Goal: Information Seeking & Learning: Compare options

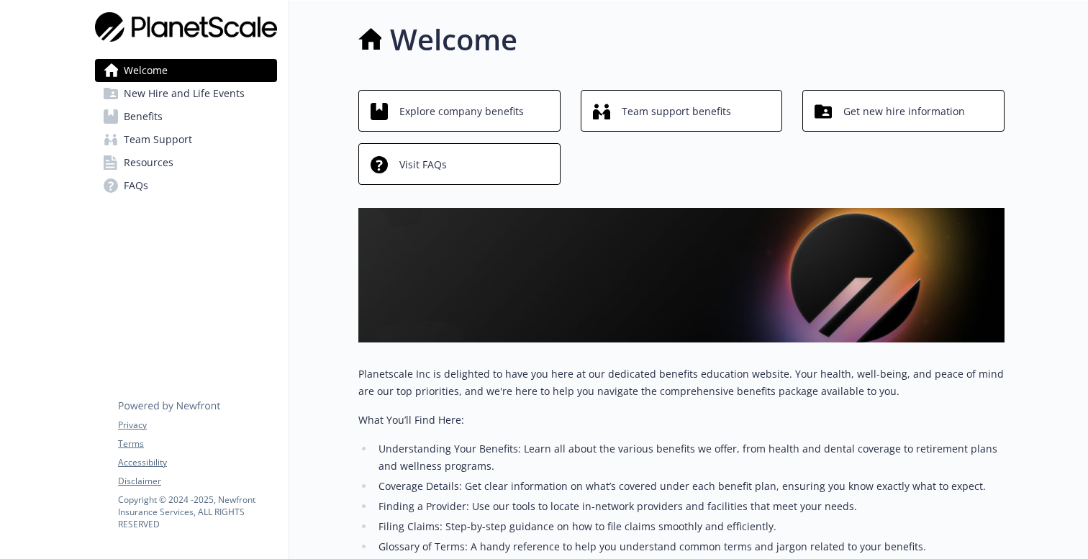
click at [214, 109] on link "Benefits" at bounding box center [186, 116] width 182 height 23
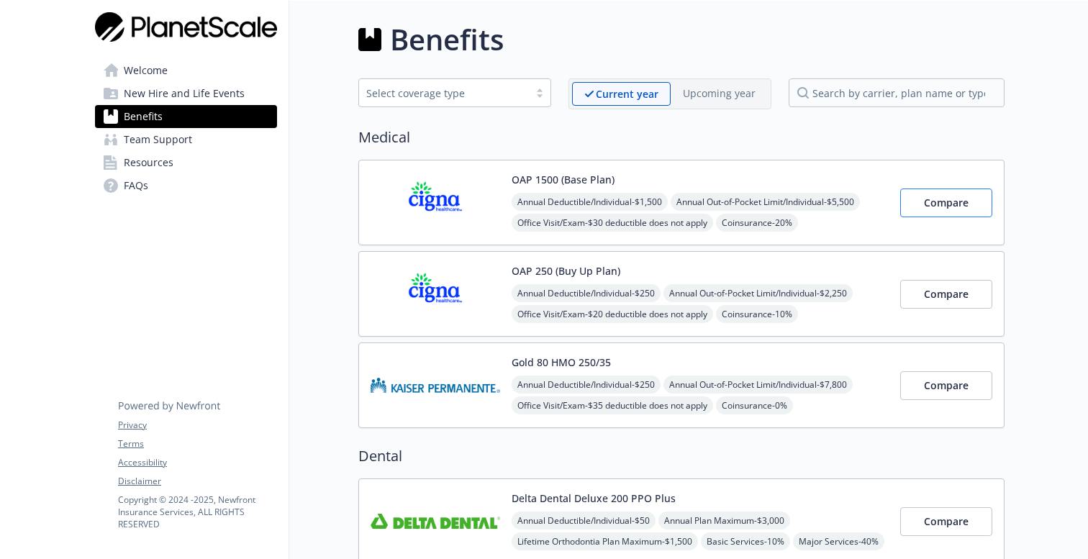
click at [951, 211] on button "Compare" at bounding box center [946, 202] width 92 height 29
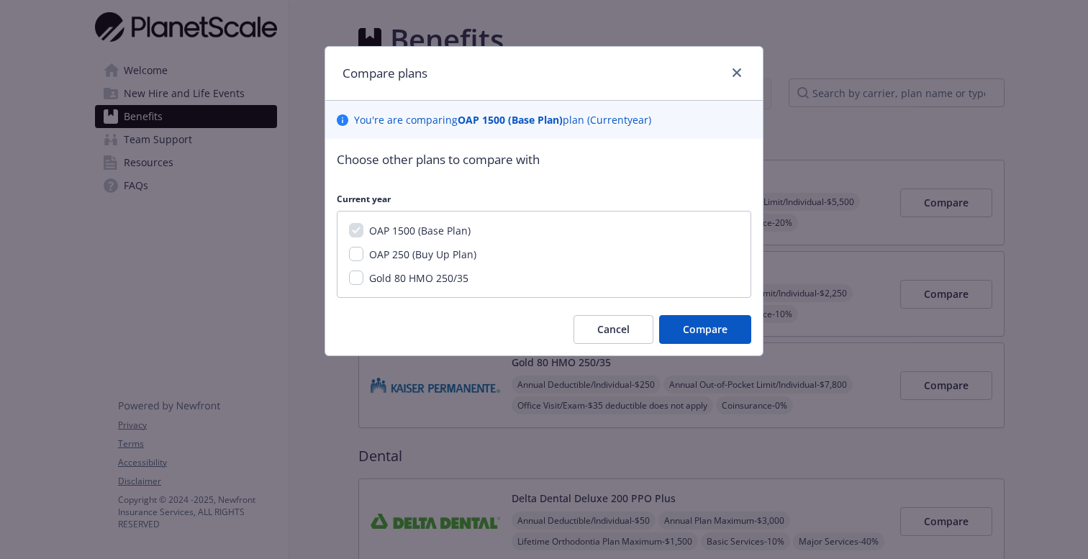
click at [439, 256] on span "OAP 250 (Buy Up Plan)" at bounding box center [422, 254] width 107 height 14
click at [363, 256] on input "OAP 250 (Buy Up Plan)" at bounding box center [356, 254] width 14 height 14
checkbox input "true"
click at [714, 334] on span "Compare" at bounding box center [705, 329] width 45 height 14
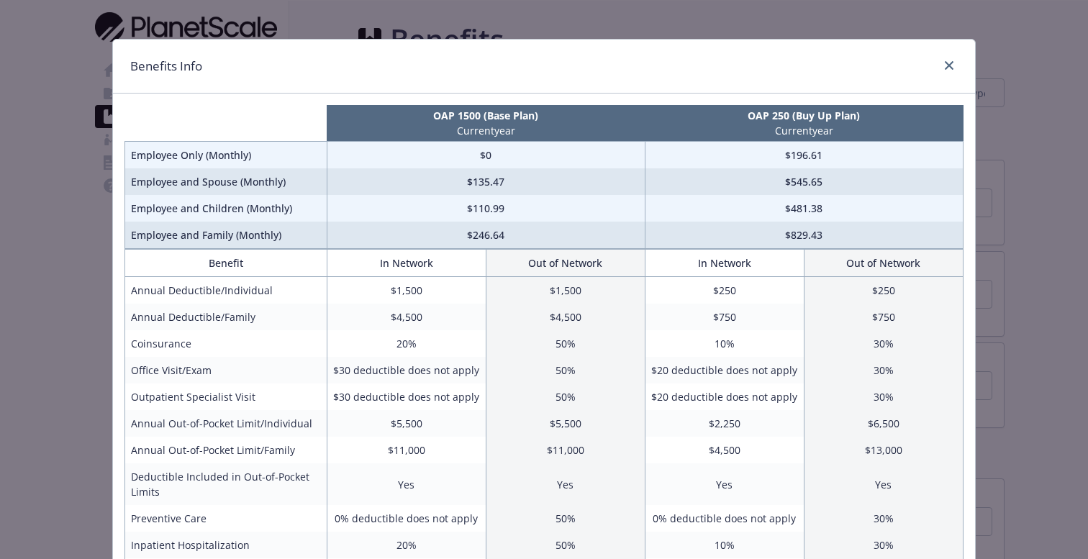
scroll to position [4, 0]
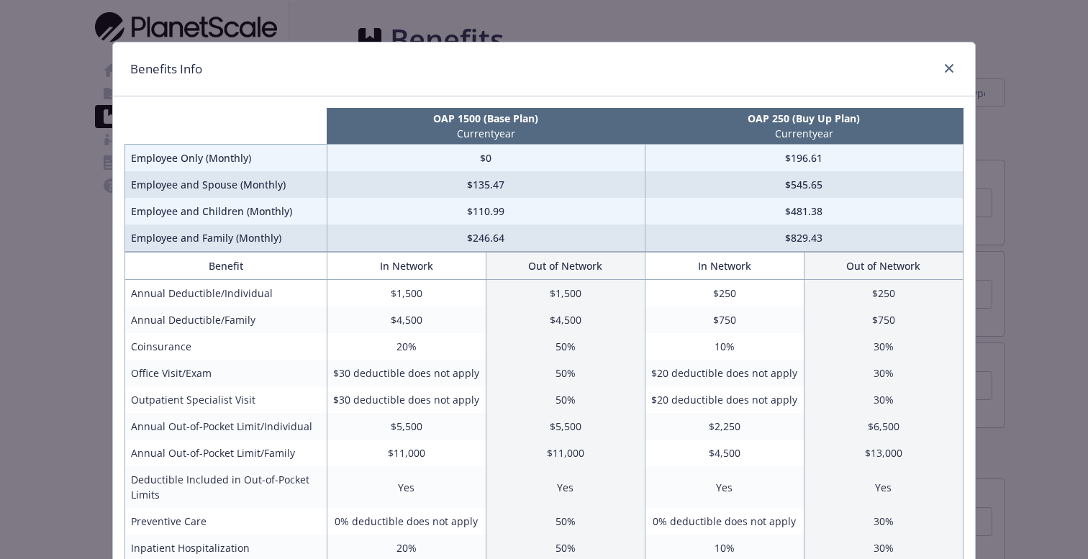
click at [1042, 328] on div "Benefits Info OAP 1500 (Base Plan) Current year OAP 250 (Buy Up Plan) Current y…" at bounding box center [544, 279] width 1088 height 559
click at [952, 74] on link "close" at bounding box center [948, 68] width 17 height 17
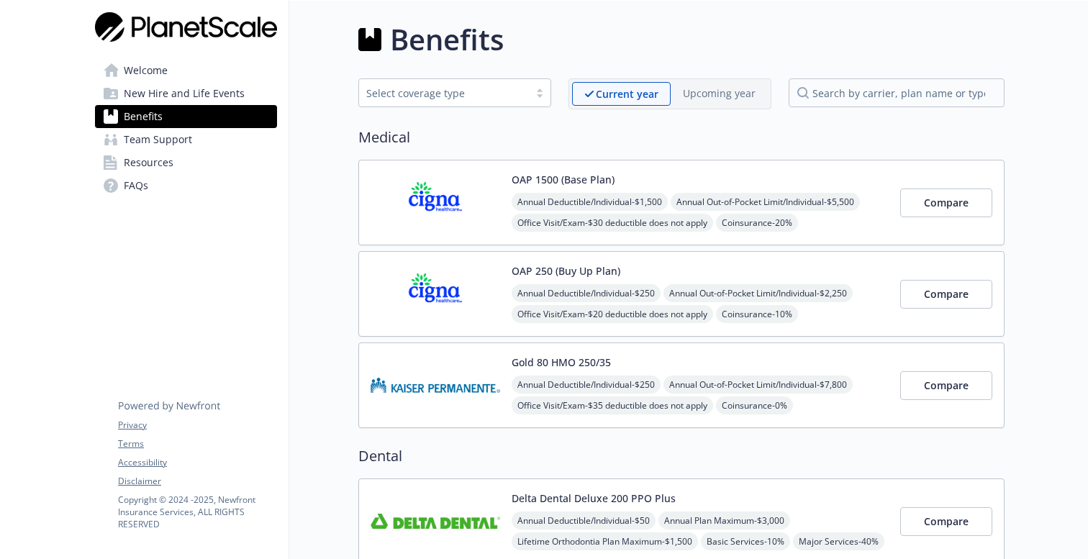
scroll to position [0, 0]
